Goal: Communication & Community: Participate in discussion

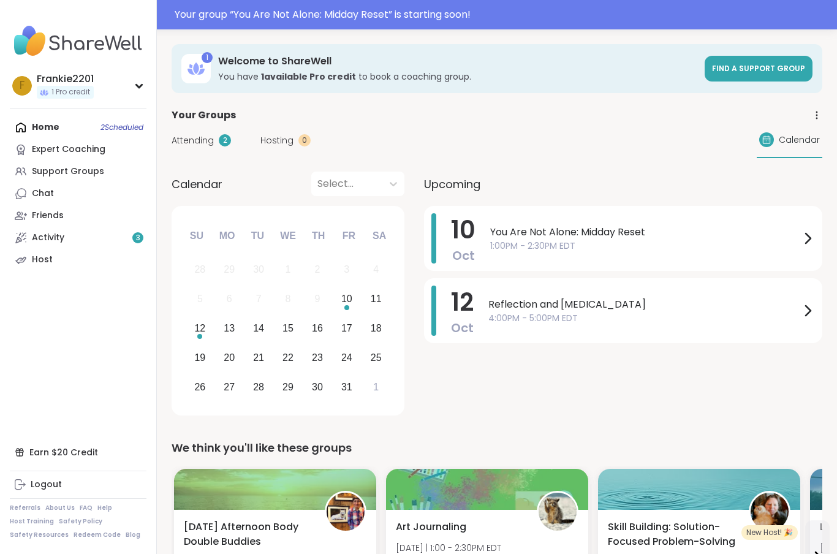
click at [798, 242] on span "1:00PM - 2:30PM EDT" at bounding box center [645, 246] width 310 height 13
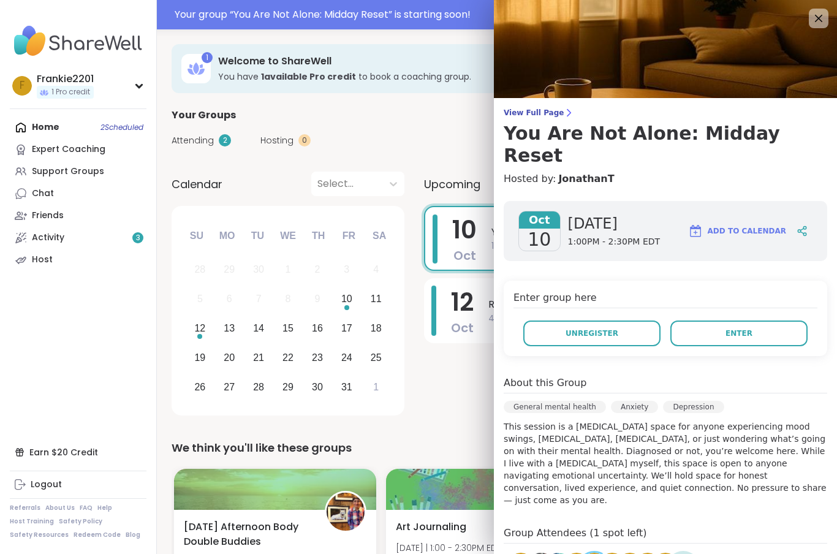
click at [760, 321] on button "Enter" at bounding box center [739, 334] width 137 height 26
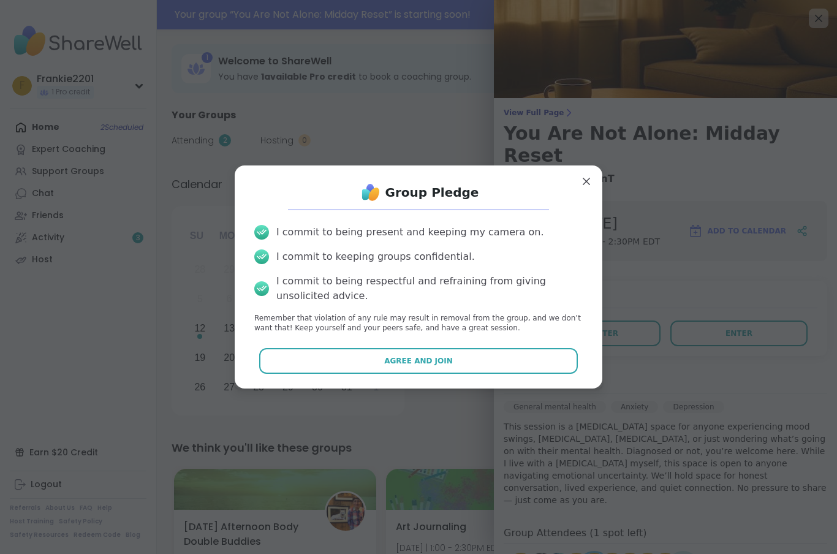
click at [547, 366] on button "Agree and Join" at bounding box center [418, 361] width 319 height 26
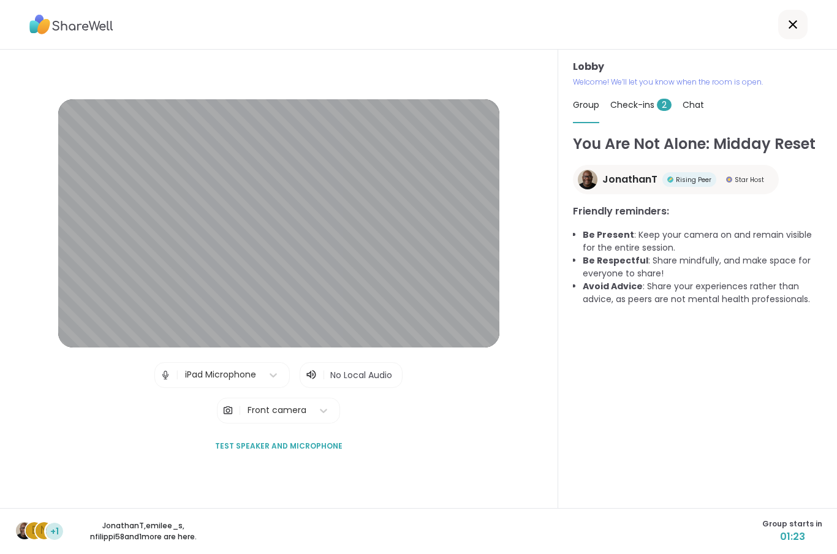
click at [253, 459] on button "Test speaker and microphone" at bounding box center [278, 446] width 137 height 26
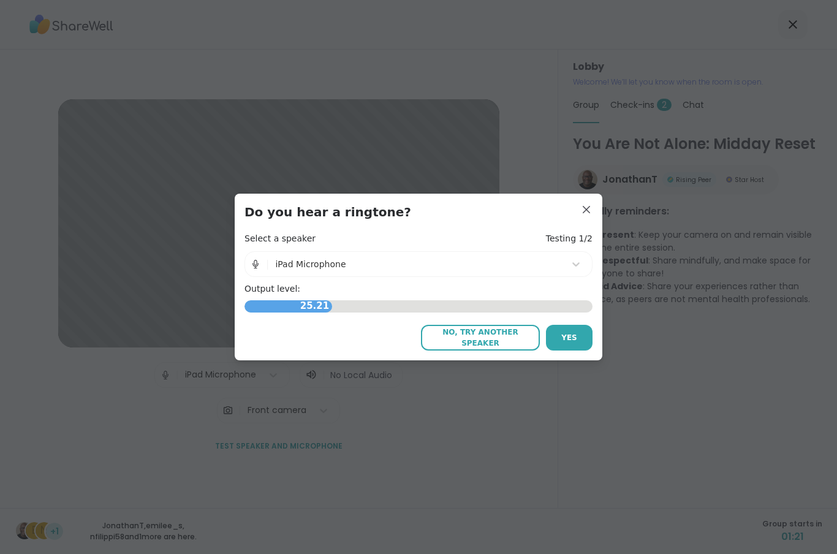
click at [577, 345] on button "Yes" at bounding box center [569, 338] width 47 height 26
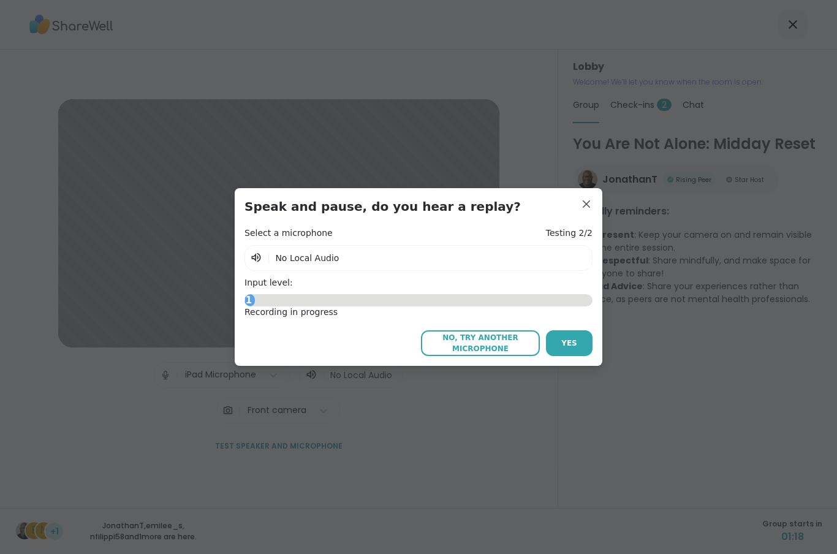
click at [575, 343] on span "Yes" at bounding box center [570, 343] width 16 height 11
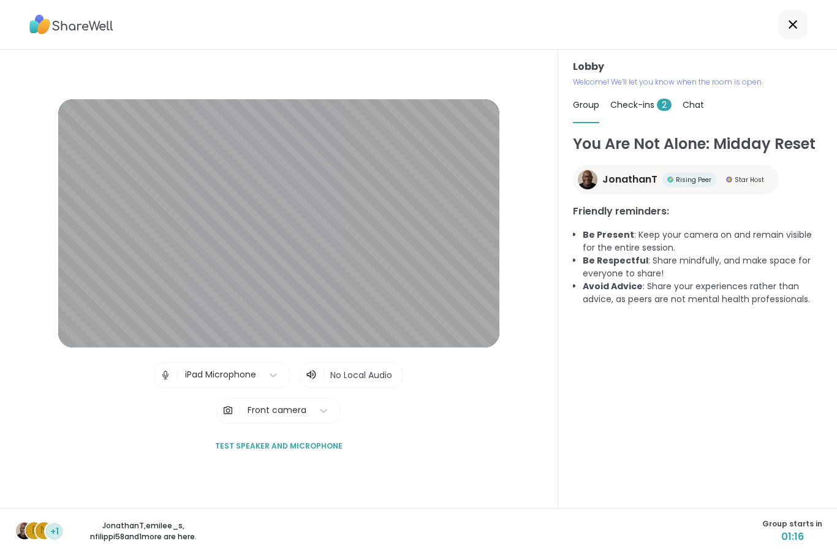
click at [335, 381] on span "No Local Audio" at bounding box center [361, 375] width 62 height 12
click at [646, 110] on span "Check-ins 2" at bounding box center [641, 105] width 61 height 12
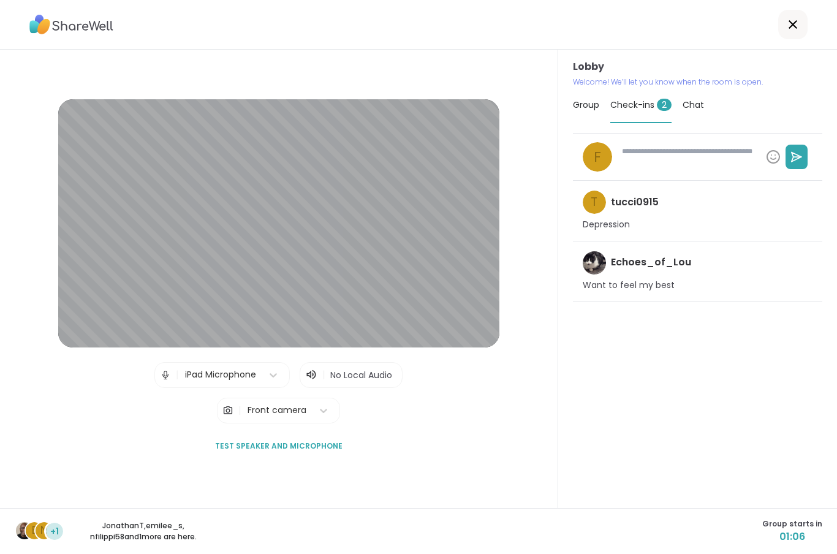
type textarea "*"
click at [798, 31] on icon at bounding box center [793, 24] width 15 height 15
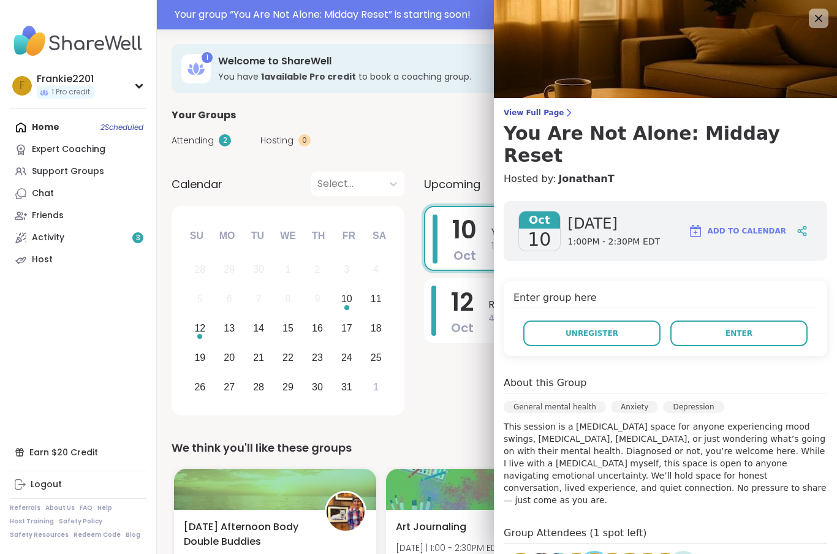
click at [771, 321] on button "Enter" at bounding box center [739, 334] width 137 height 26
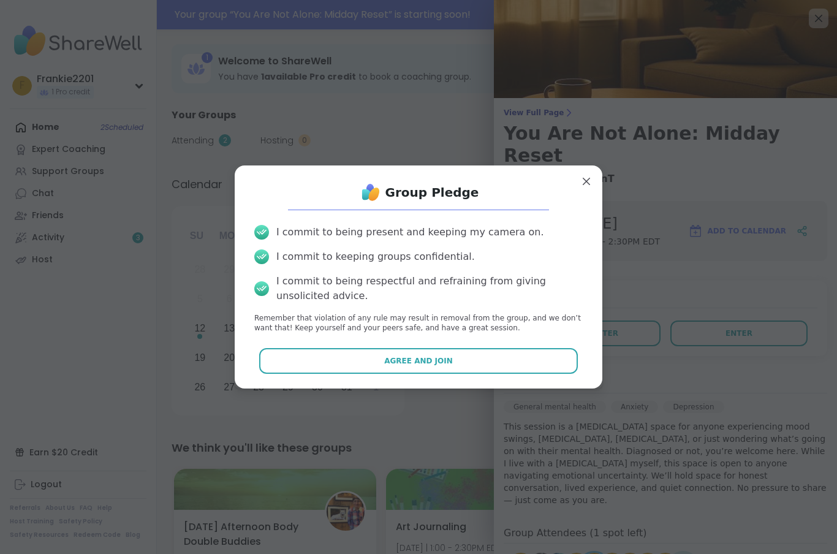
click at [541, 365] on button "Agree and Join" at bounding box center [418, 361] width 319 height 26
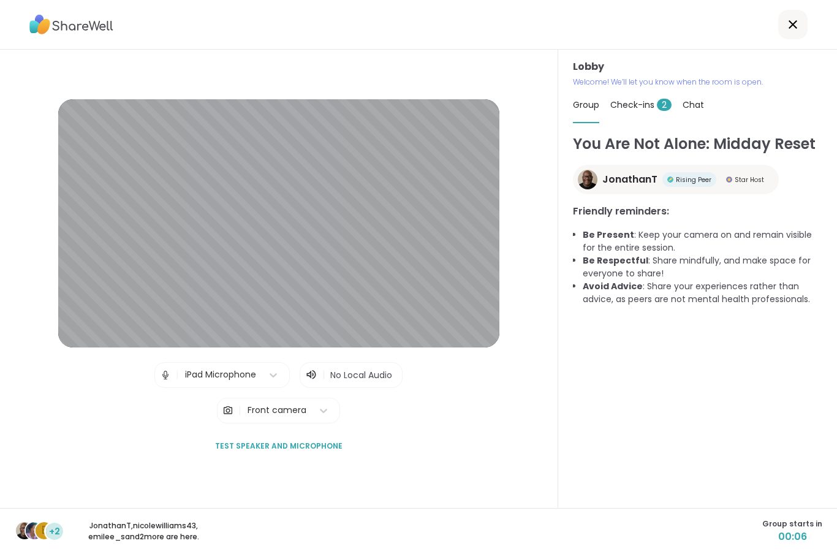
click at [795, 17] on div at bounding box center [793, 24] width 29 height 29
